Goal: Communication & Community: Participate in discussion

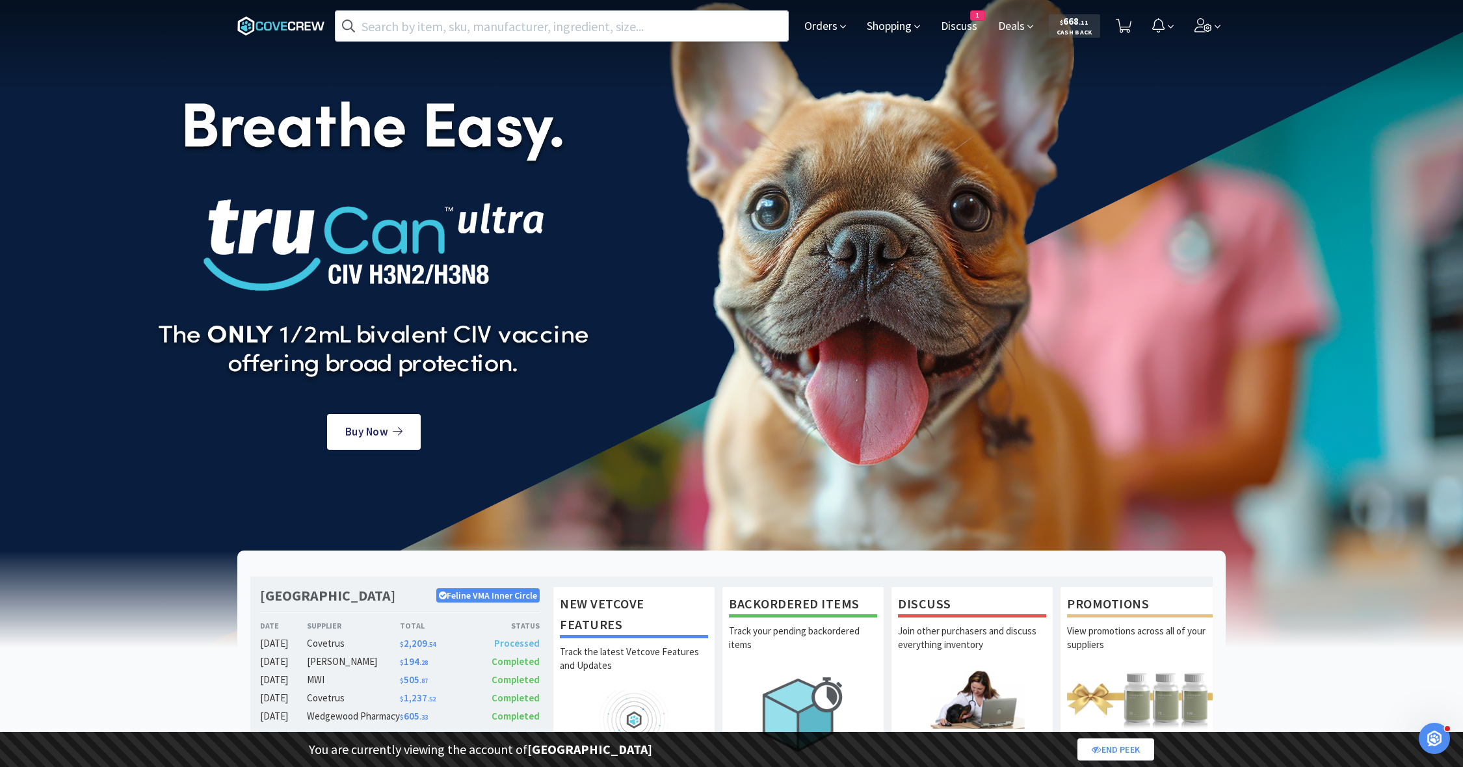
click at [978, 18] on span "1" at bounding box center [977, 15] width 14 height 9
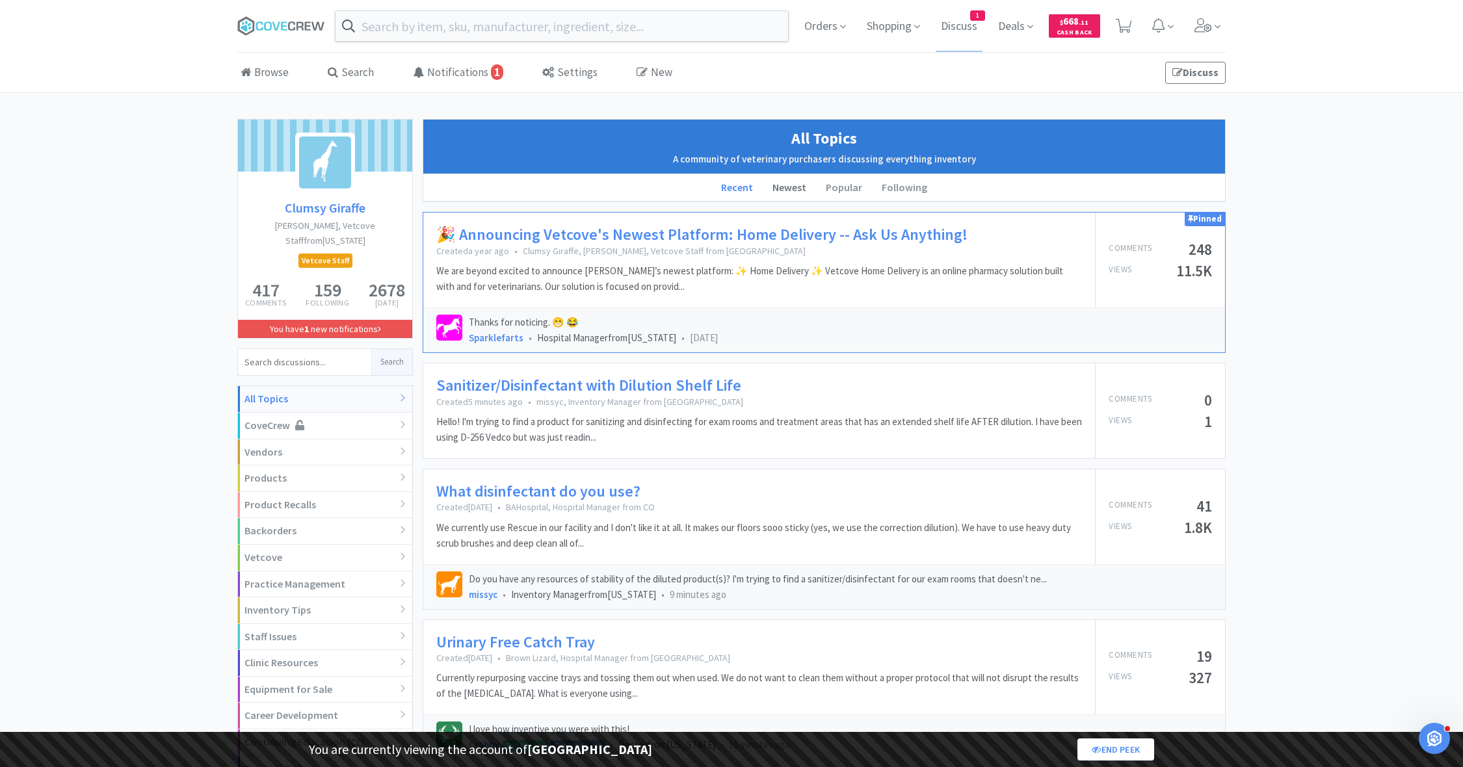
click at [795, 188] on li "Newest" at bounding box center [788, 187] width 53 height 27
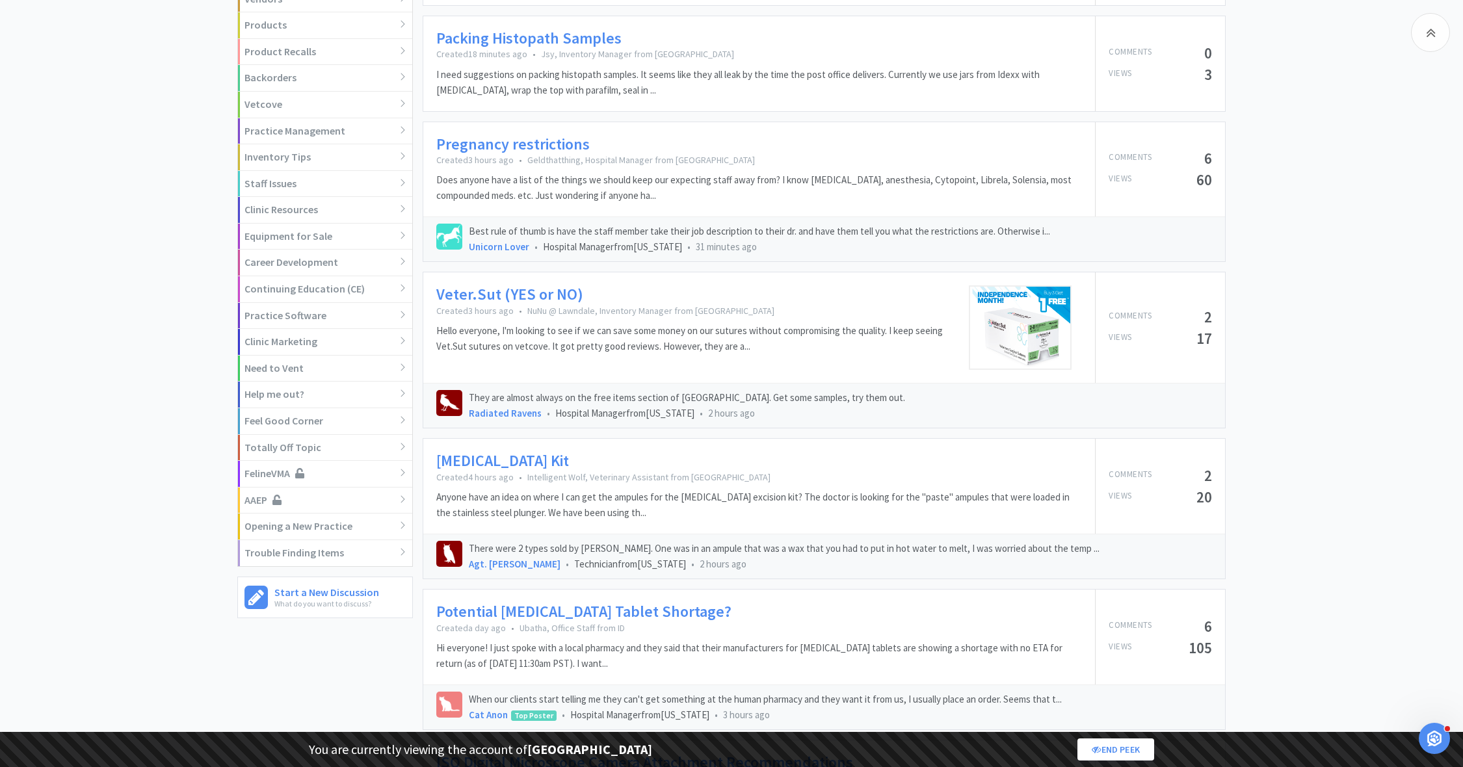
scroll to position [449, 0]
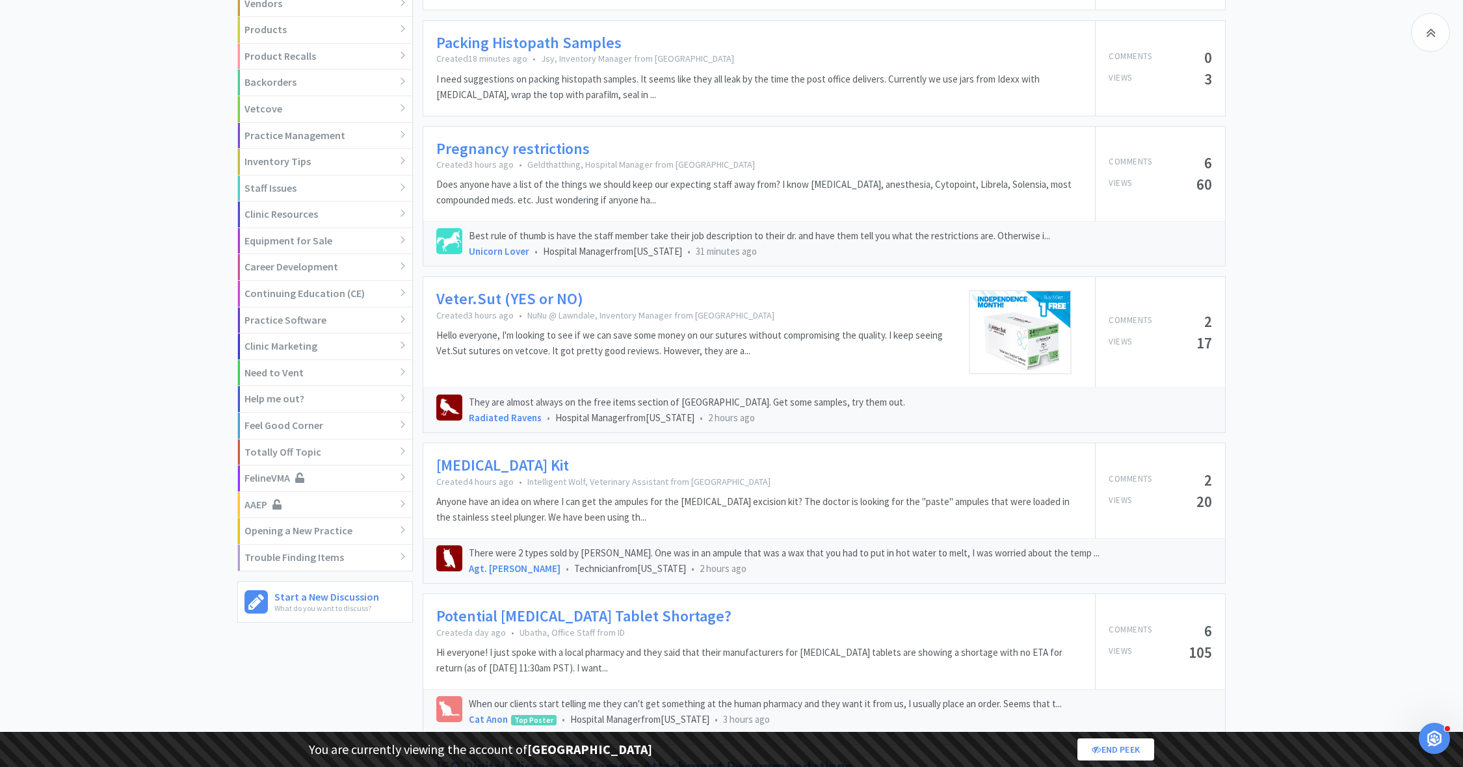
click at [527, 301] on link "Veter.Sut (YES or NO)" at bounding box center [509, 299] width 147 height 19
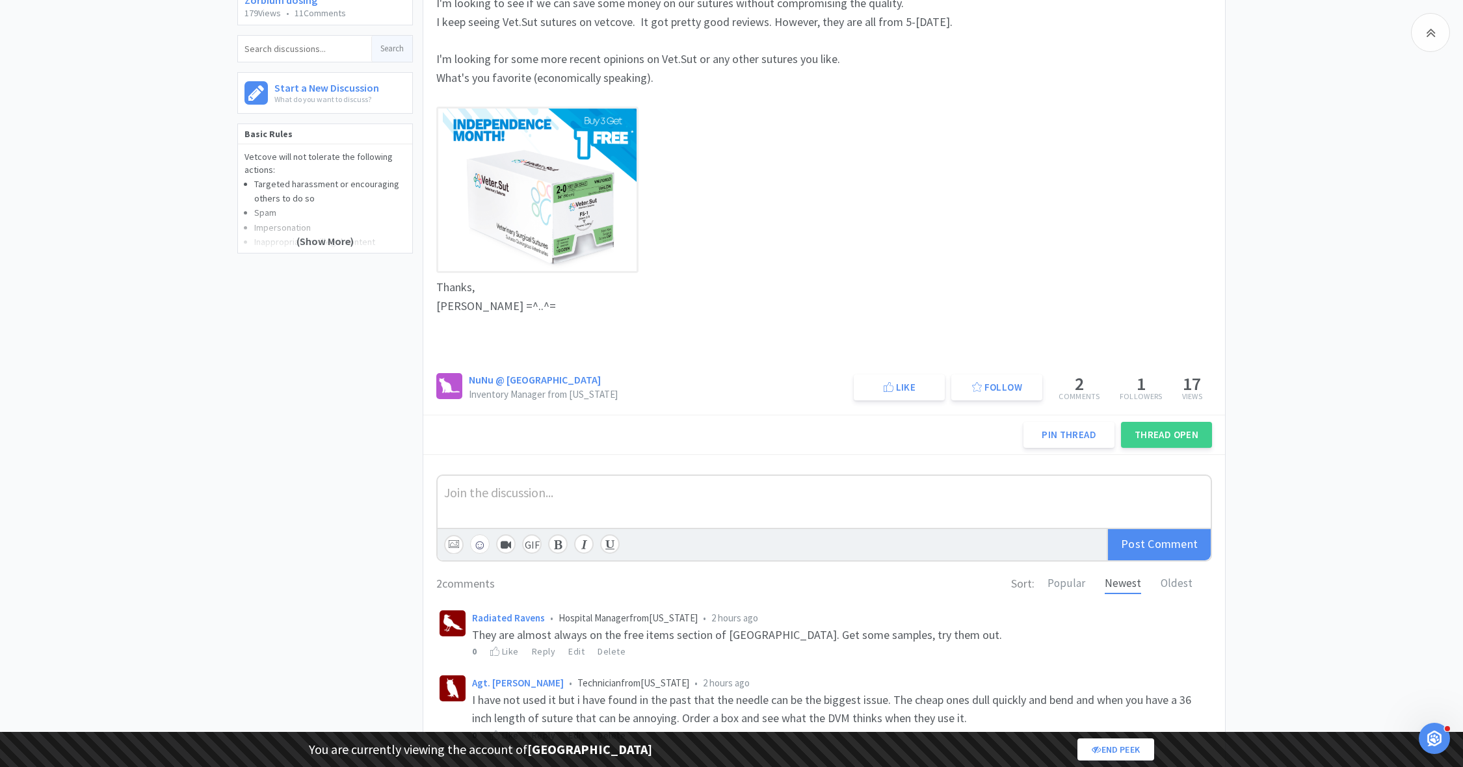
scroll to position [303, 0]
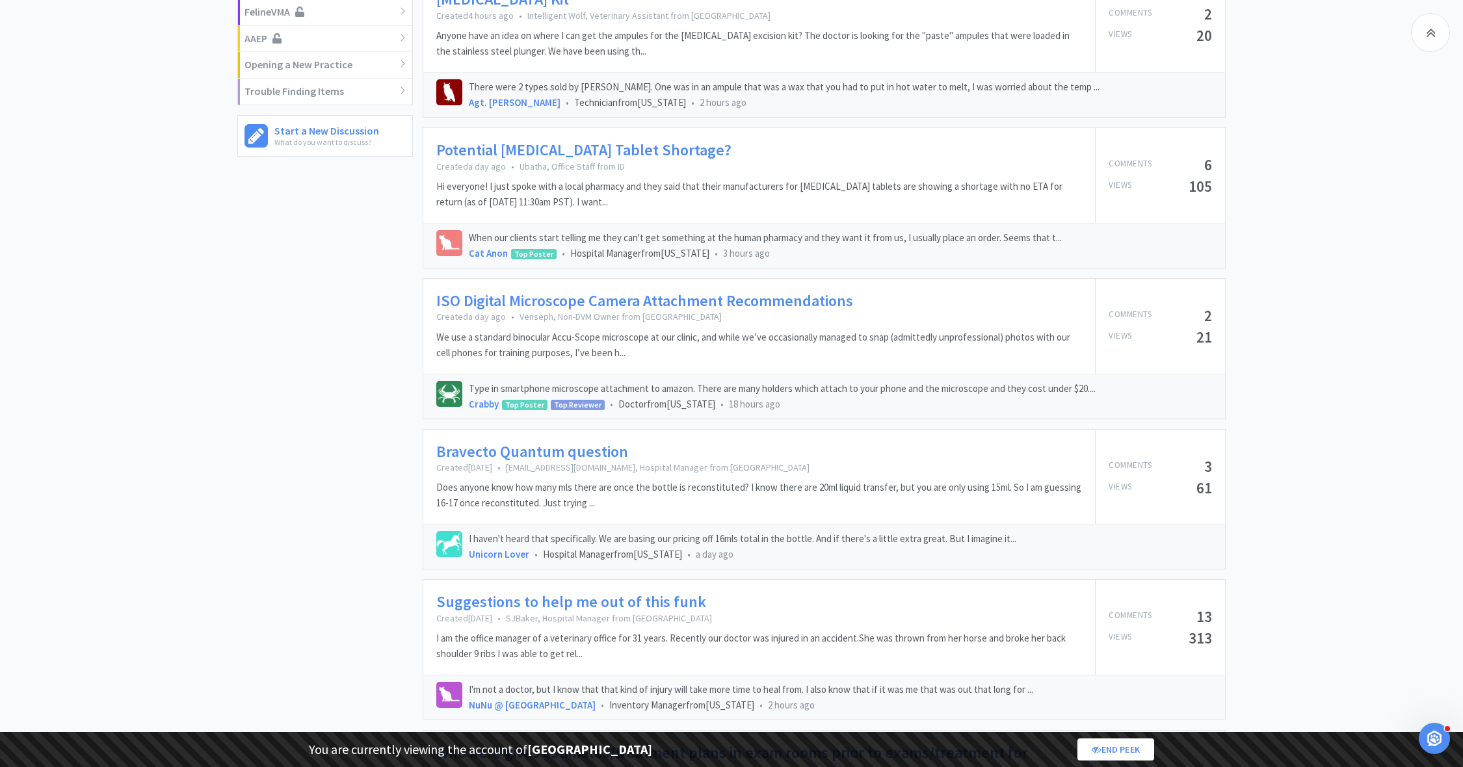
scroll to position [937, 0]
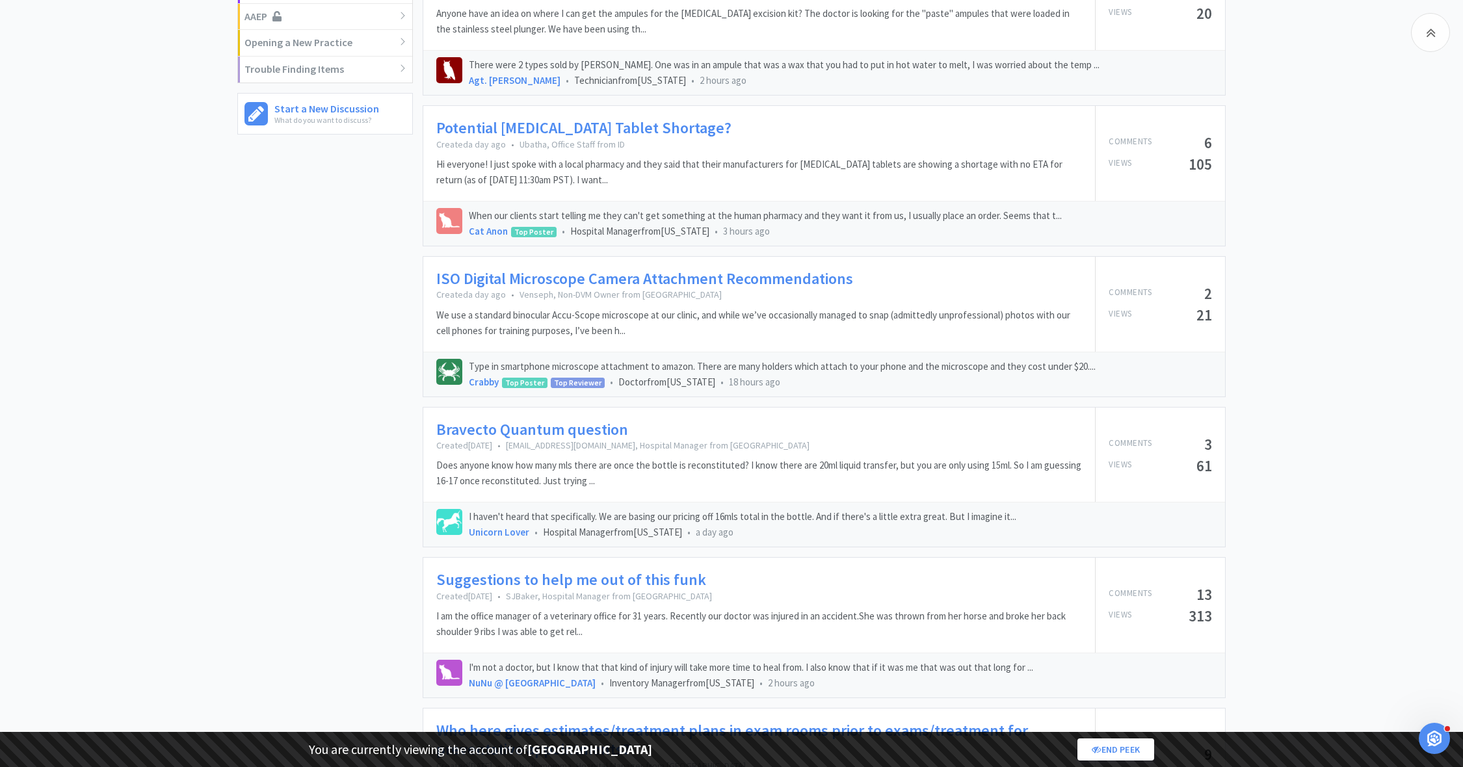
click at [499, 424] on link "Bravecto Quantum question" at bounding box center [532, 430] width 192 height 19
